Goal: Task Accomplishment & Management: Use online tool/utility

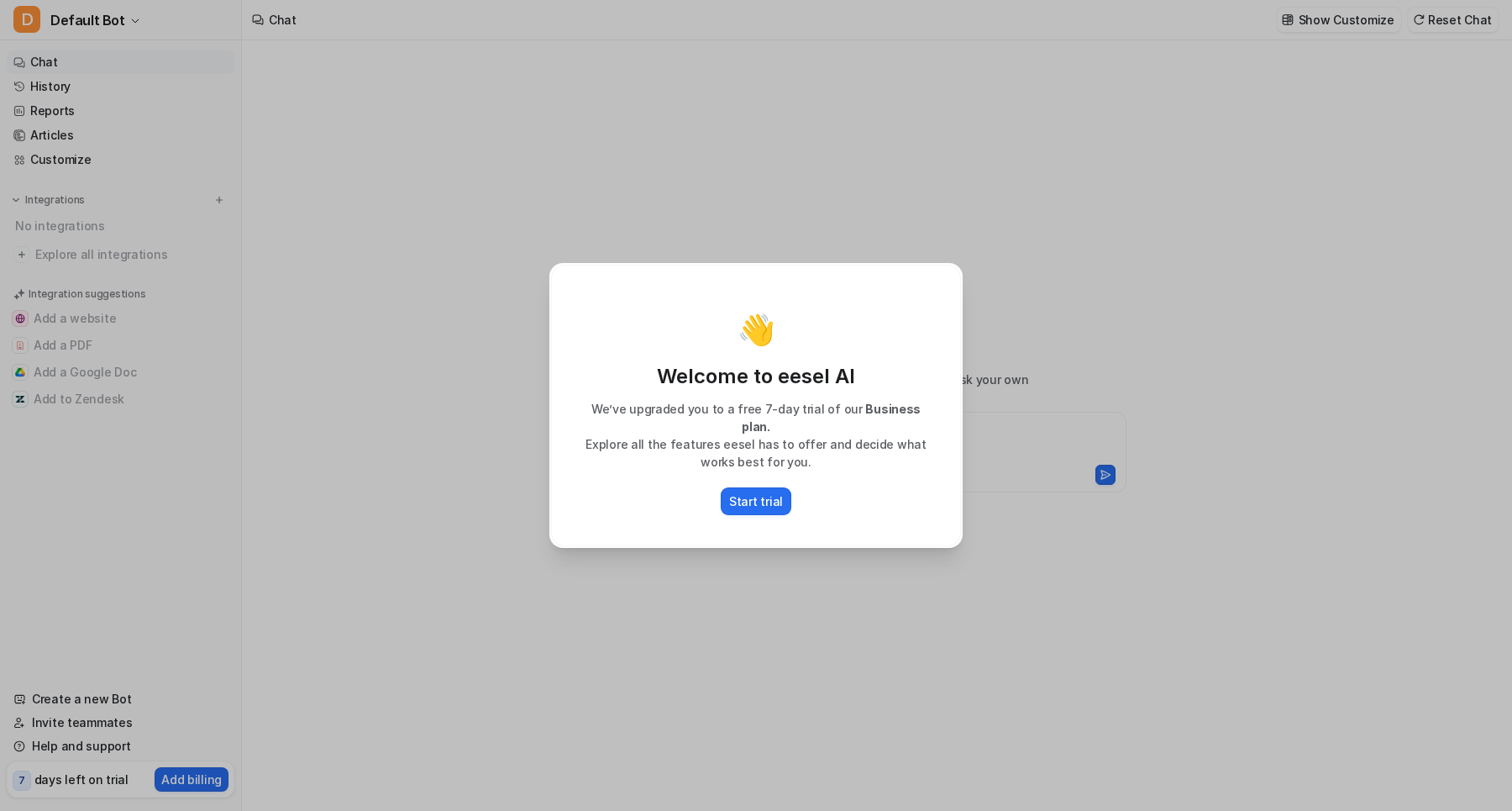
type textarea "**********"
click at [766, 494] on p "Start trial" at bounding box center [756, 501] width 54 height 18
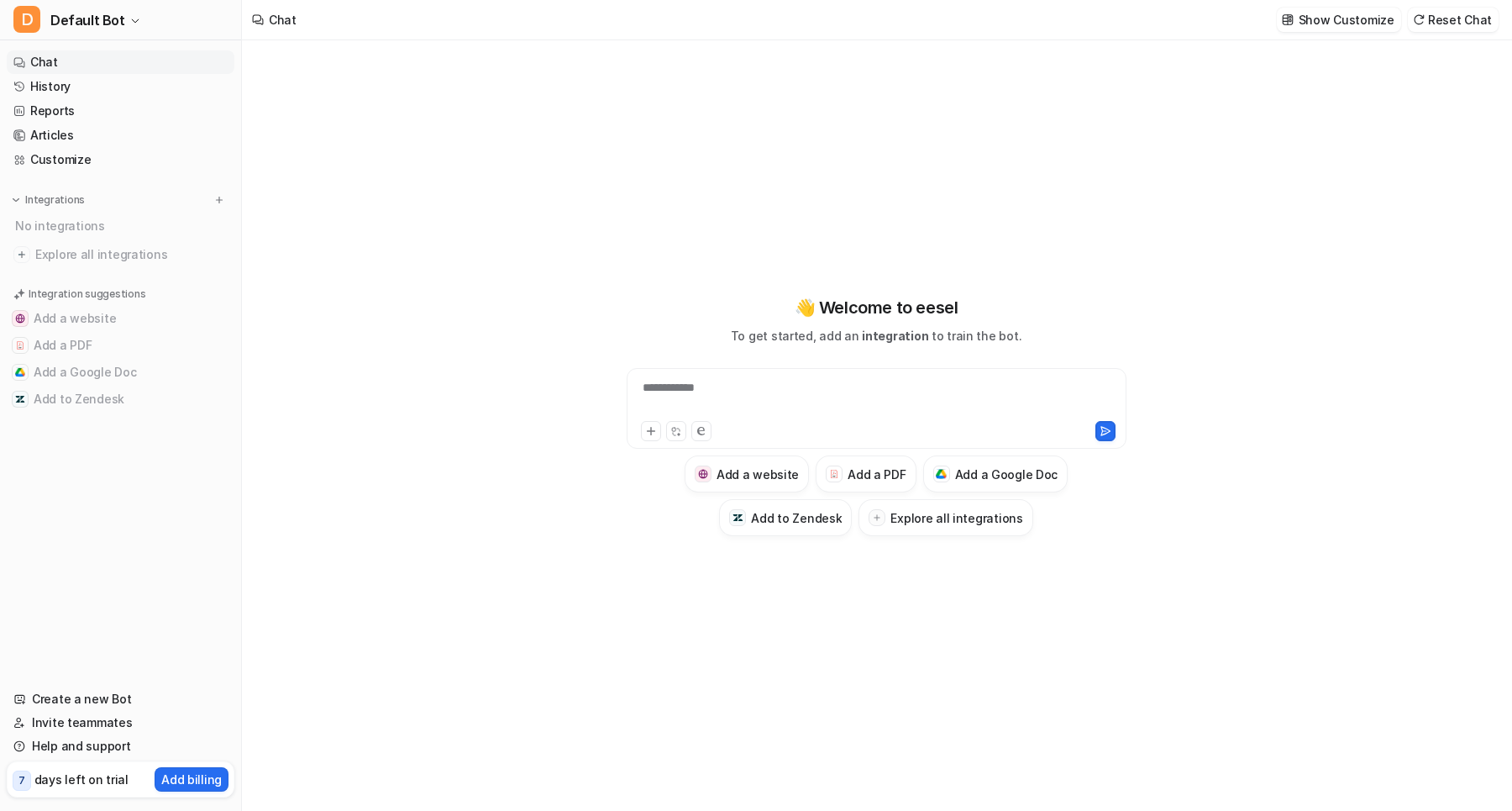
click at [979, 401] on div "**********" at bounding box center [876, 398] width 491 height 38
